Goal: Navigation & Orientation: Find specific page/section

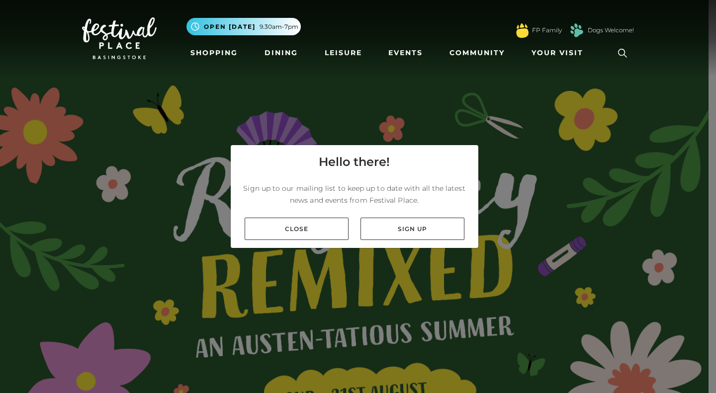
click at [289, 232] on link "Close" at bounding box center [296, 229] width 104 height 22
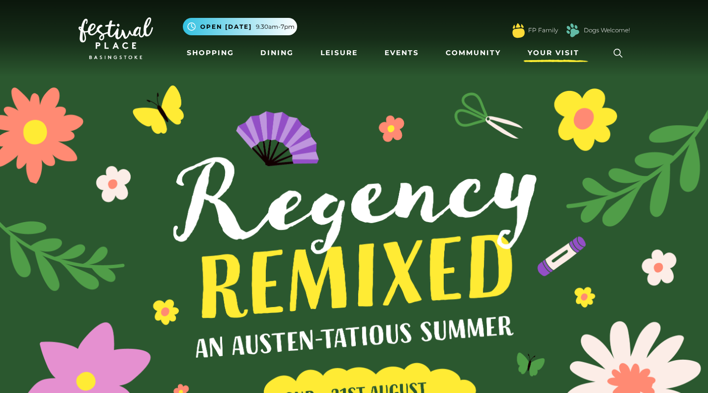
click at [548, 53] on span "Your Visit" at bounding box center [554, 53] width 52 height 10
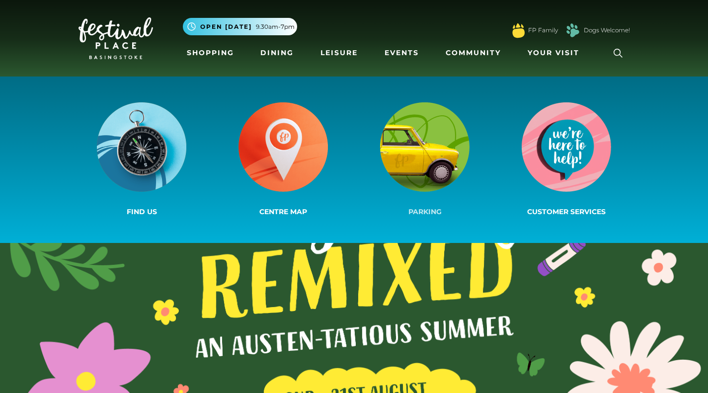
click at [438, 154] on img at bounding box center [424, 146] width 89 height 89
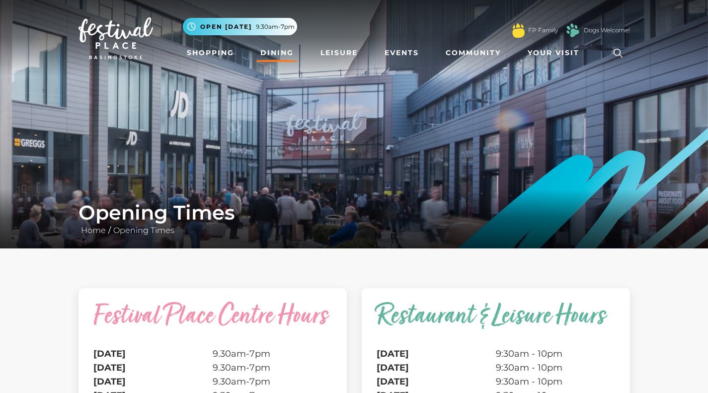
click at [276, 53] on link "Dining" at bounding box center [276, 53] width 41 height 18
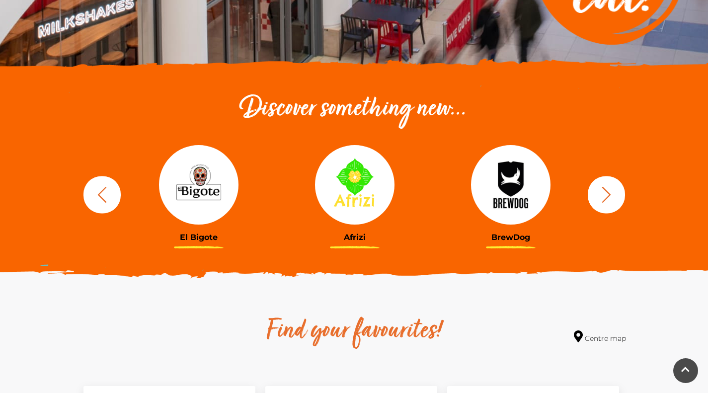
scroll to position [54, 0]
